Goal: Obtain resource: Download file/media

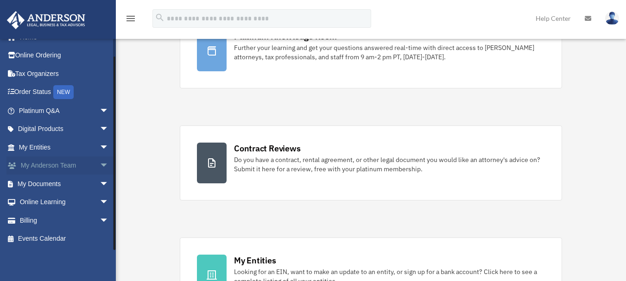
scroll to position [93, 0]
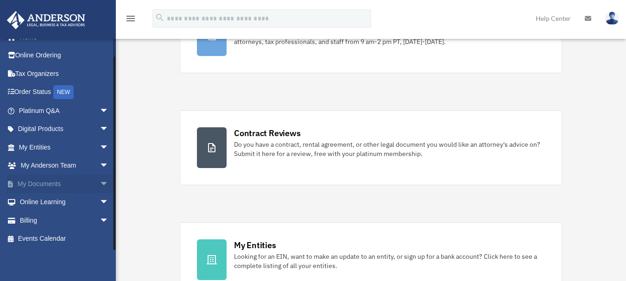
click at [100, 184] on span "arrow_drop_down" at bounding box center [109, 184] width 19 height 19
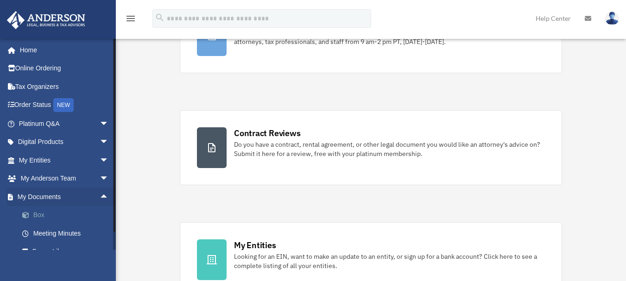
click at [57, 215] on link "Box" at bounding box center [68, 215] width 110 height 19
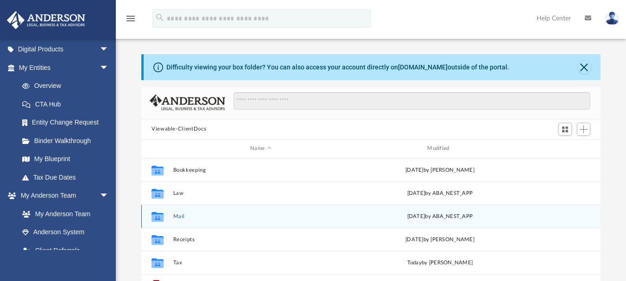
scroll to position [46, 0]
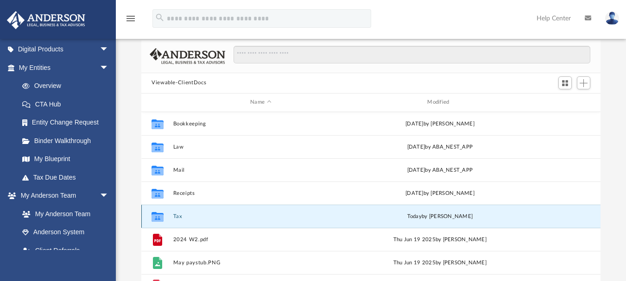
click at [180, 219] on button "Tax" at bounding box center [260, 216] width 175 height 6
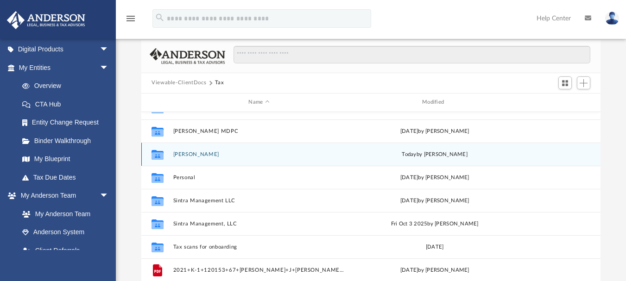
scroll to position [40, 0]
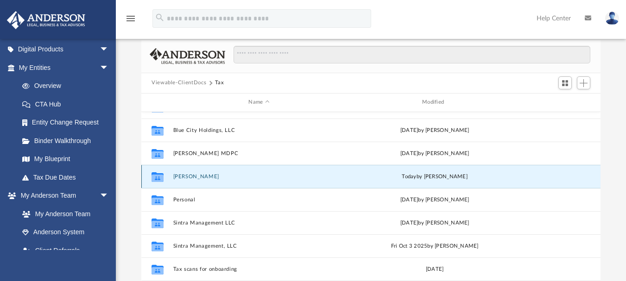
click at [184, 177] on button "[PERSON_NAME]" at bounding box center [259, 176] width 172 height 6
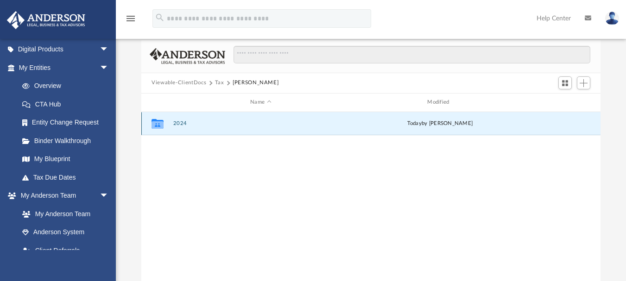
click at [175, 125] on button "2024" at bounding box center [260, 124] width 175 height 6
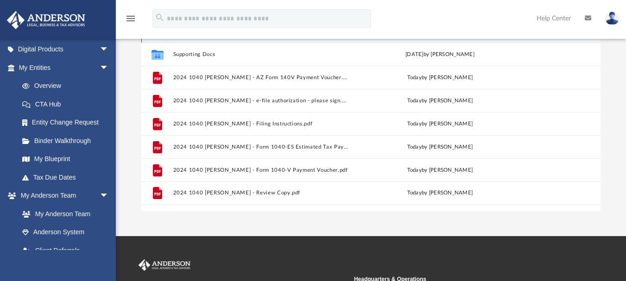
scroll to position [93, 0]
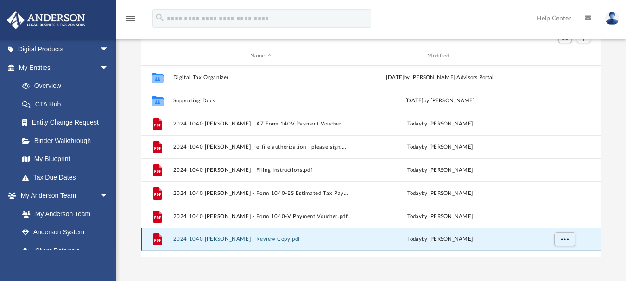
click at [179, 237] on button "2024 1040 [PERSON_NAME] - Review Copy.pdf" at bounding box center [260, 239] width 175 height 6
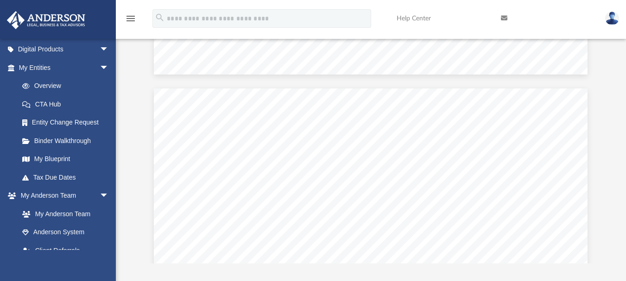
scroll to position [1623, 0]
